Goal: Entertainment & Leisure: Consume media (video, audio)

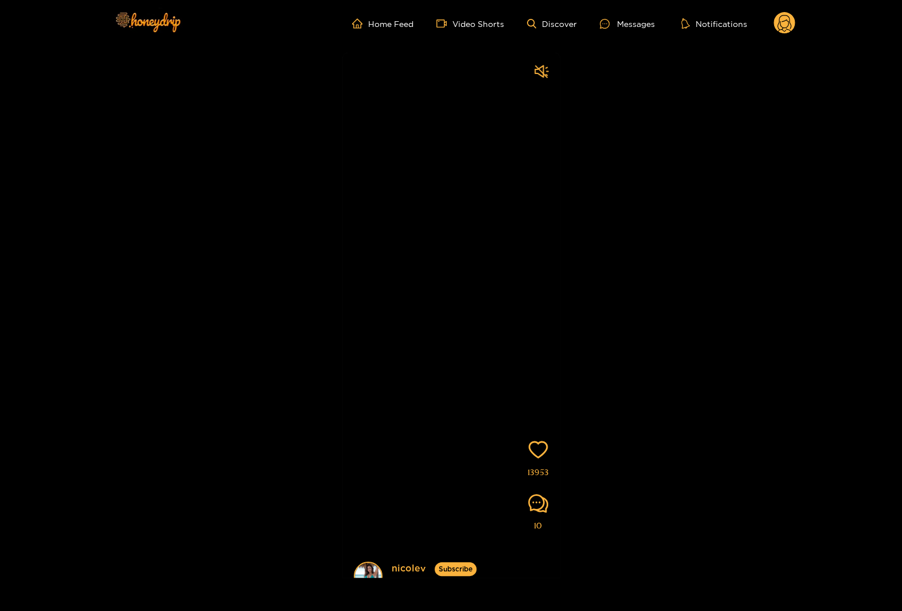
click at [755, 179] on div "nicolev Subscribe Videos are of actual models on the site 13953 10" at bounding box center [451, 312] width 902 height 531
drag, startPoint x: 467, startPoint y: 266, endPoint x: 470, endPoint y: 236, distance: 30.5
click at [469, 239] on video at bounding box center [451, 353] width 218 height 600
drag, startPoint x: 469, startPoint y: 295, endPoint x: 468, endPoint y: 263, distance: 32.1
click at [468, 264] on video at bounding box center [451, 353] width 218 height 600
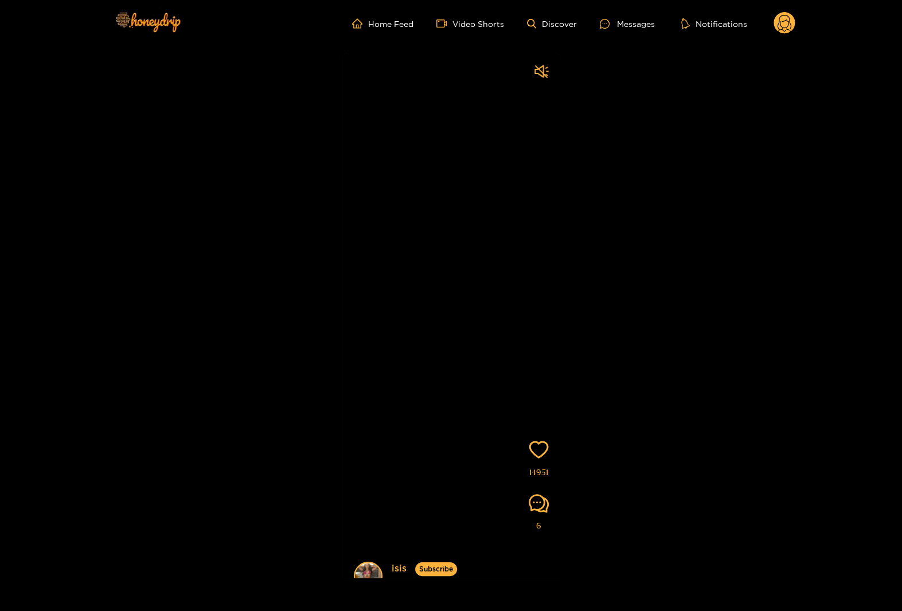
click at [470, 253] on video at bounding box center [451, 353] width 218 height 600
drag, startPoint x: 470, startPoint y: 286, endPoint x: 469, endPoint y: 226, distance: 59.6
click at [469, 232] on video at bounding box center [451, 353] width 218 height 600
click at [470, 205] on video at bounding box center [451, 353] width 218 height 600
click at [472, 211] on video at bounding box center [451, 353] width 218 height 600
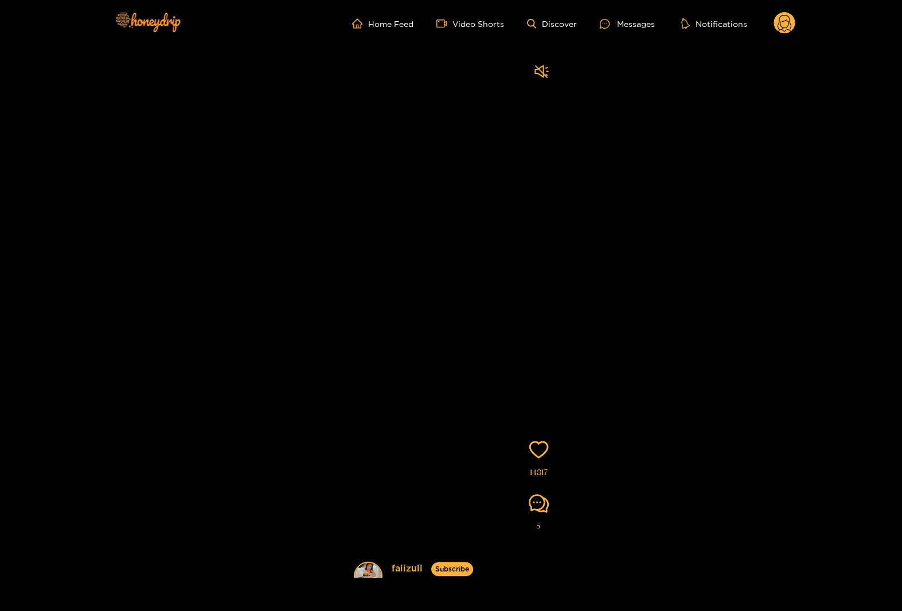
drag, startPoint x: 471, startPoint y: 245, endPoint x: 471, endPoint y: 209, distance: 36.7
click at [470, 206] on video at bounding box center [451, 353] width 218 height 600
drag, startPoint x: 471, startPoint y: 265, endPoint x: 467, endPoint y: 227, distance: 38.1
click at [467, 229] on video at bounding box center [451, 353] width 218 height 600
drag, startPoint x: 470, startPoint y: 260, endPoint x: 468, endPoint y: 225, distance: 35.1
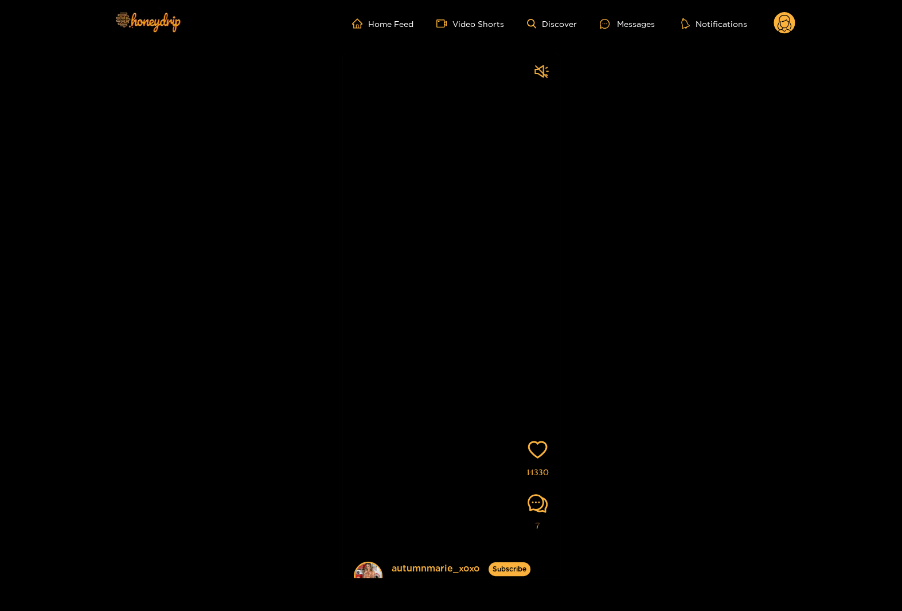
click at [468, 234] on video at bounding box center [451, 353] width 218 height 600
drag, startPoint x: 471, startPoint y: 255, endPoint x: 467, endPoint y: 215, distance: 39.7
click at [467, 220] on video at bounding box center [451, 353] width 218 height 600
drag, startPoint x: 469, startPoint y: 233, endPoint x: 468, endPoint y: 209, distance: 23.5
click at [468, 210] on video at bounding box center [451, 353] width 218 height 600
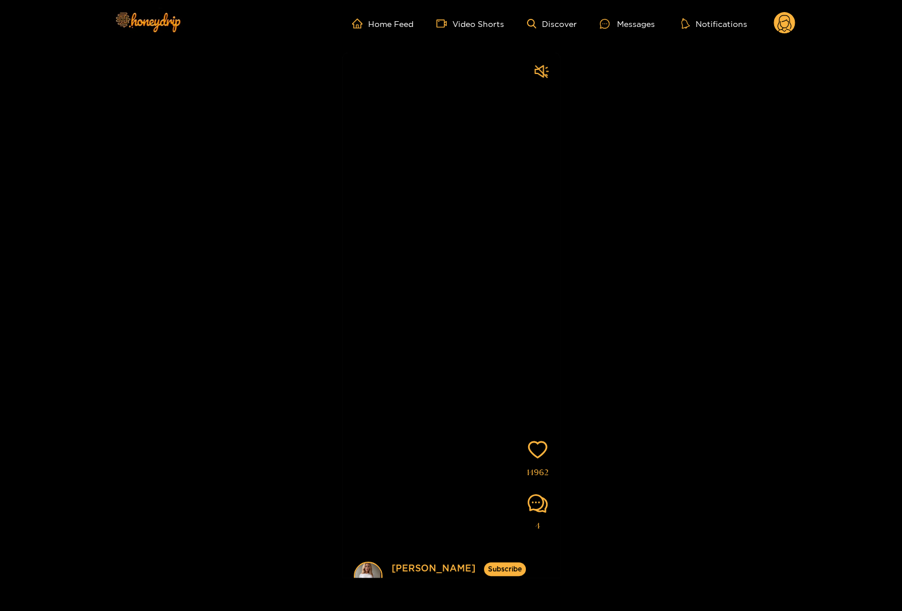
drag, startPoint x: 466, startPoint y: 232, endPoint x: 466, endPoint y: 193, distance: 38.4
click at [466, 201] on video at bounding box center [451, 353] width 218 height 600
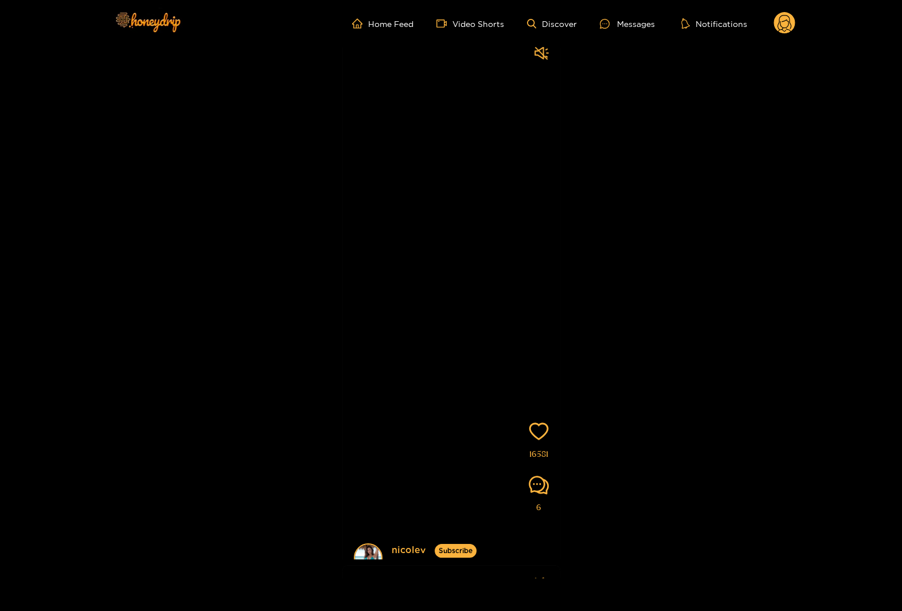
drag, startPoint x: 469, startPoint y: 220, endPoint x: 467, endPoint y: 192, distance: 28.2
click at [467, 194] on video at bounding box center [451, 334] width 218 height 600
drag, startPoint x: 466, startPoint y: 177, endPoint x: 470, endPoint y: 209, distance: 32.3
click at [470, 205] on video at bounding box center [451, 353] width 218 height 600
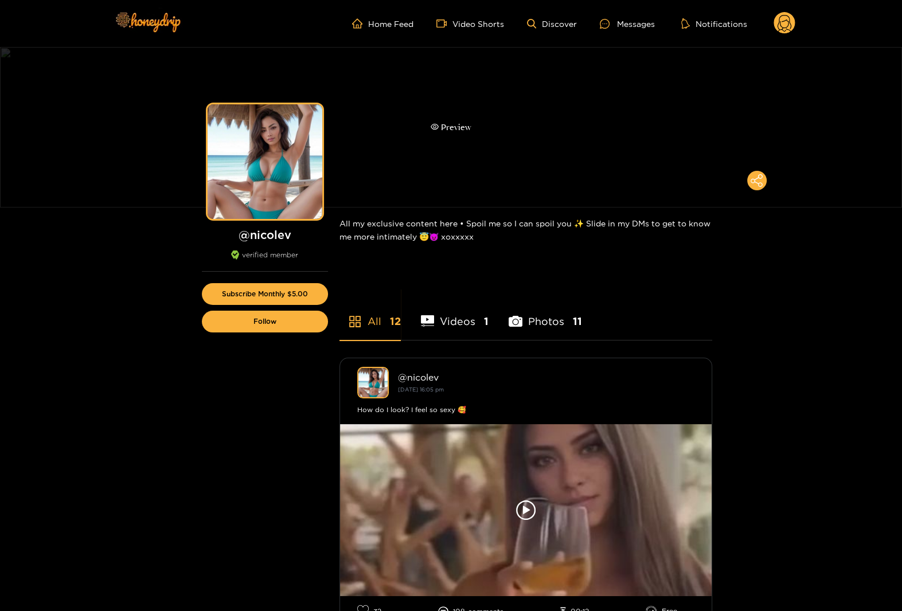
click at [463, 48] on div "Preview" at bounding box center [451, 127] width 902 height 161
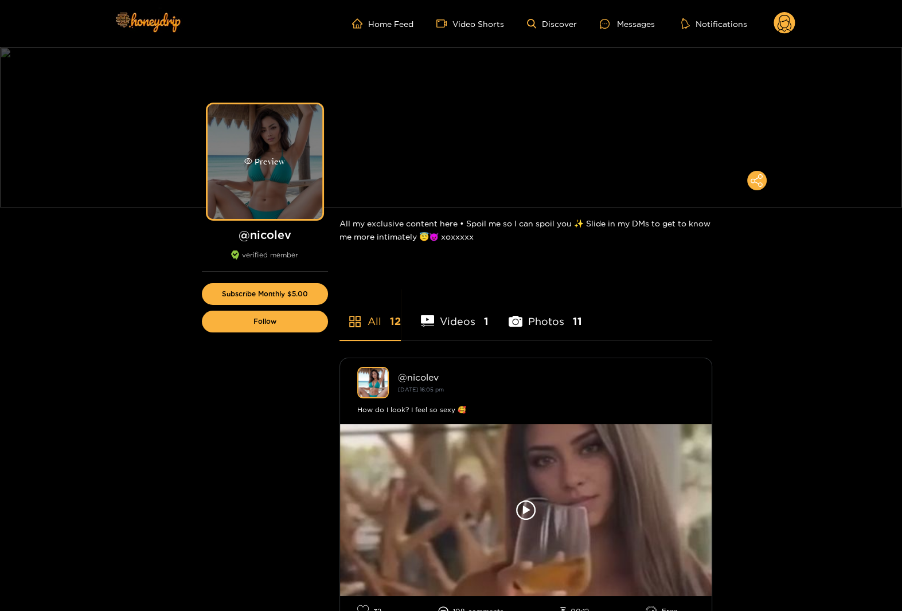
drag, startPoint x: 240, startPoint y: 111, endPoint x: 243, endPoint y: 105, distance: 6.4
